Goal: Find specific page/section: Find specific page/section

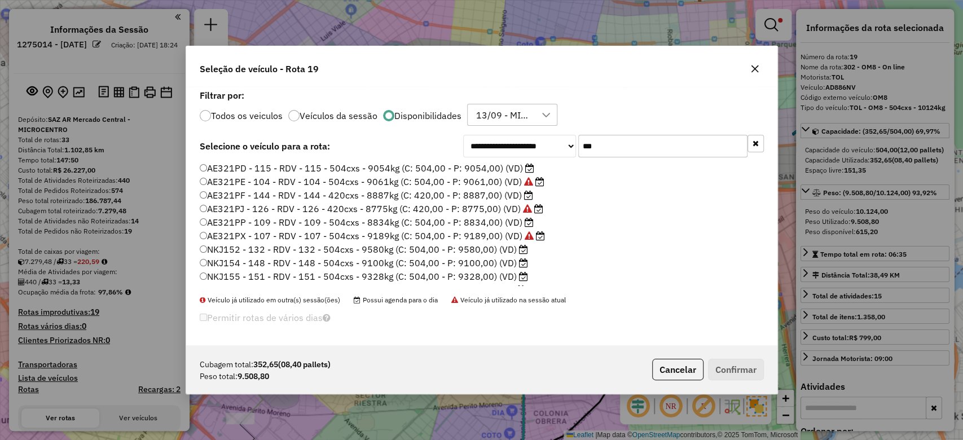
scroll to position [133, 0]
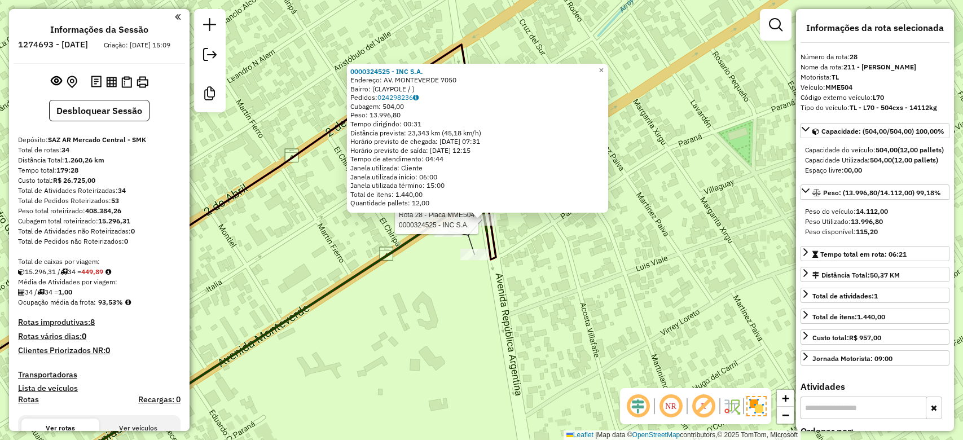
select select "**********"
